Goal: Go to known website: Access a specific website the user already knows

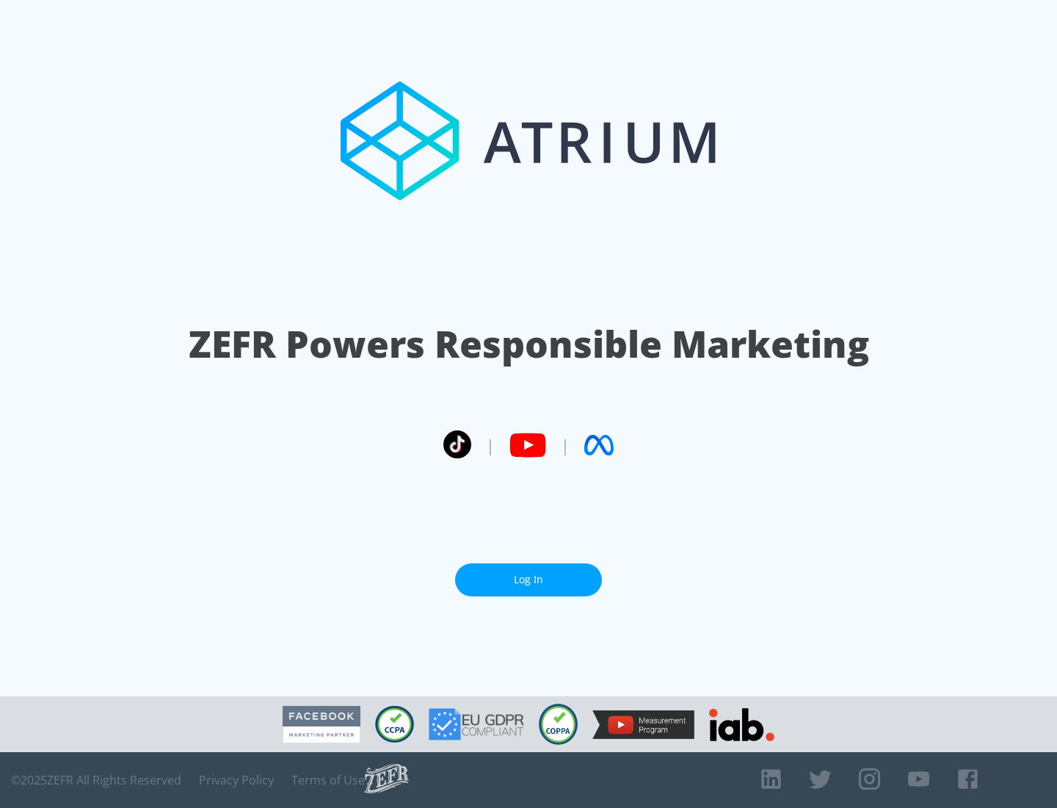
click at [529, 579] on link "Log In" at bounding box center [528, 579] width 147 height 33
